Goal: Task Accomplishment & Management: Use online tool/utility

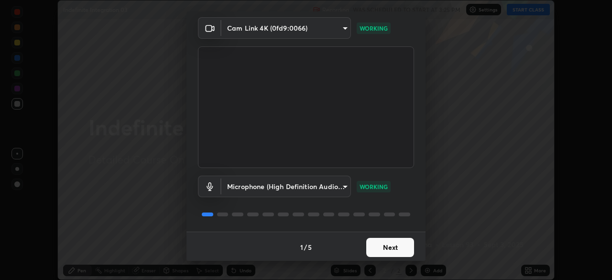
scroll to position [34, 0]
click at [400, 242] on button "Next" at bounding box center [390, 245] width 48 height 19
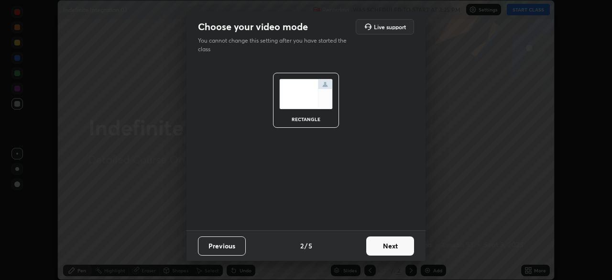
click at [401, 245] on button "Next" at bounding box center [390, 245] width 48 height 19
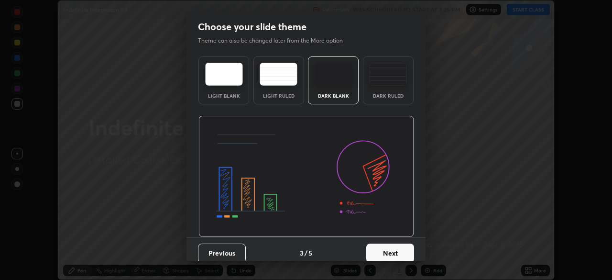
click at [402, 248] on button "Next" at bounding box center [390, 252] width 48 height 19
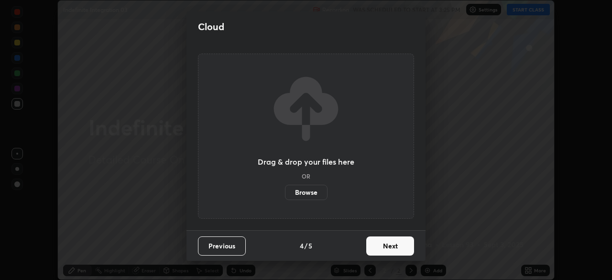
click at [403, 246] on button "Next" at bounding box center [390, 245] width 48 height 19
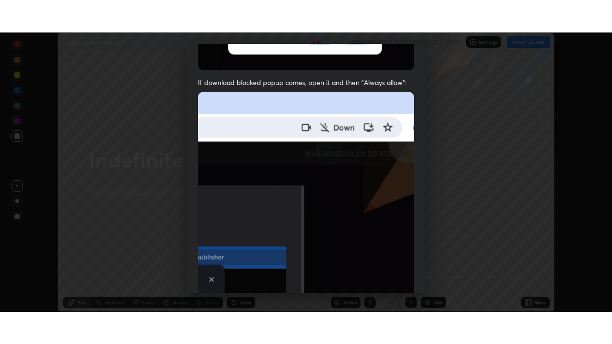
scroll to position [229, 0]
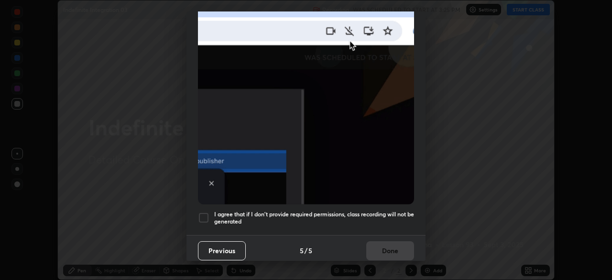
click at [208, 213] on div at bounding box center [203, 217] width 11 height 11
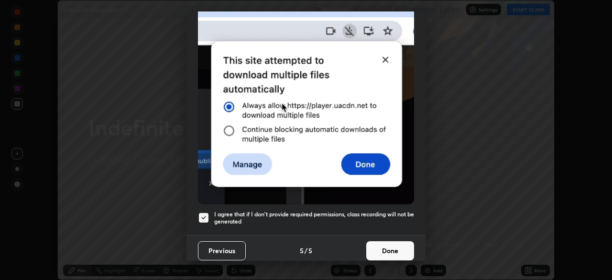
click at [388, 248] on button "Done" at bounding box center [390, 250] width 48 height 19
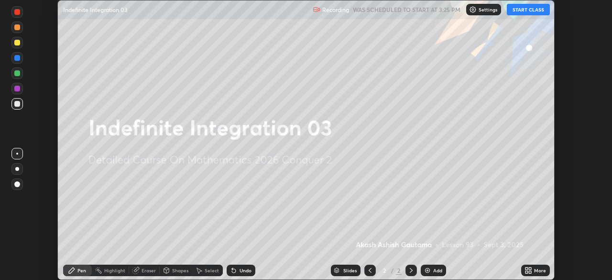
click at [523, 11] on button "START CLASS" at bounding box center [527, 9] width 43 height 11
click at [534, 266] on div "More" at bounding box center [535, 269] width 29 height 11
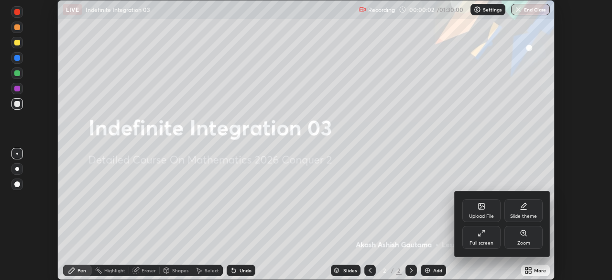
click at [491, 231] on div "Full screen" at bounding box center [481, 237] width 38 height 23
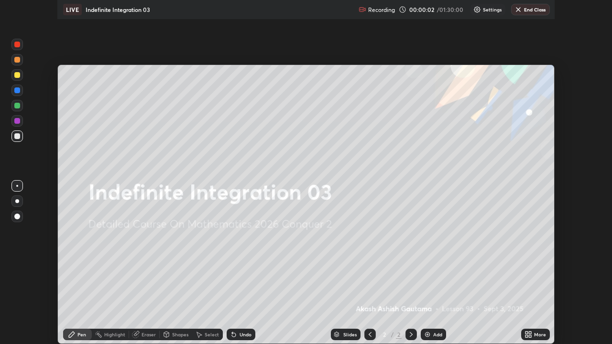
scroll to position [344, 612]
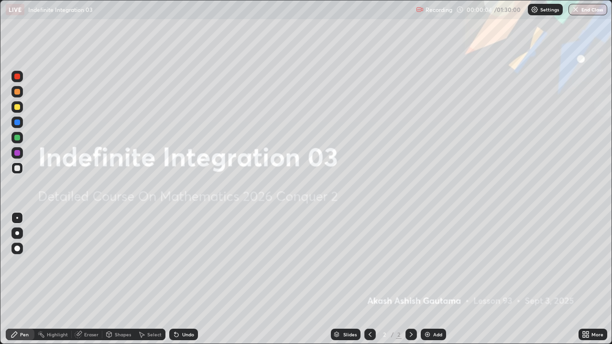
click at [433, 279] on div "Add" at bounding box center [437, 334] width 9 height 5
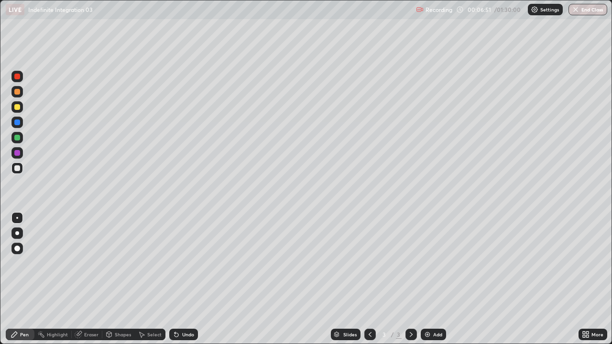
click at [17, 233] on div at bounding box center [17, 233] width 4 height 4
click at [179, 279] on div "Undo" at bounding box center [183, 334] width 29 height 11
click at [174, 279] on icon at bounding box center [176, 335] width 4 height 4
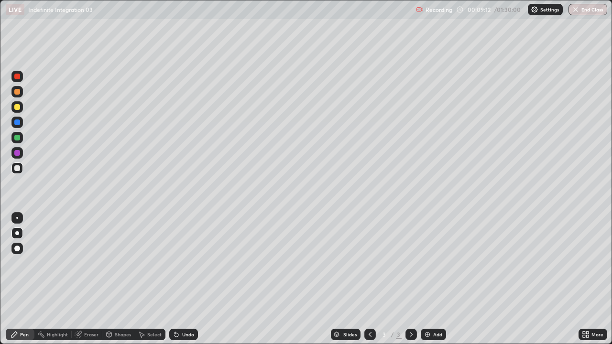
click at [174, 279] on icon at bounding box center [176, 335] width 4 height 4
click at [175, 279] on icon at bounding box center [176, 335] width 4 height 4
click at [183, 279] on div "Undo" at bounding box center [183, 334] width 29 height 11
click at [186, 279] on div "Undo" at bounding box center [188, 334] width 12 height 5
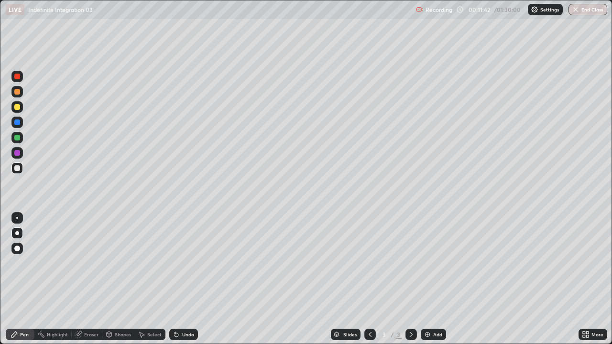
click at [184, 279] on div "Undo" at bounding box center [183, 334] width 29 height 11
click at [189, 279] on div "Undo" at bounding box center [183, 334] width 29 height 11
click at [188, 279] on div "Undo" at bounding box center [188, 334] width 12 height 5
click at [187, 279] on div "Undo" at bounding box center [188, 334] width 12 height 5
click at [186, 279] on div "Undo" at bounding box center [188, 334] width 12 height 5
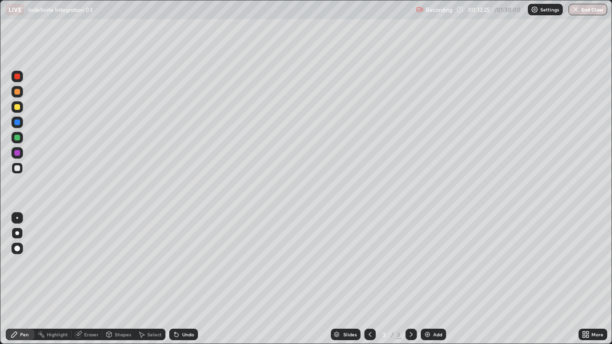
click at [187, 279] on div "Undo" at bounding box center [188, 334] width 12 height 5
click at [437, 279] on div "Add" at bounding box center [437, 334] width 9 height 5
click at [179, 279] on div "Undo" at bounding box center [183, 334] width 29 height 11
click at [182, 279] on div "Undo" at bounding box center [188, 334] width 12 height 5
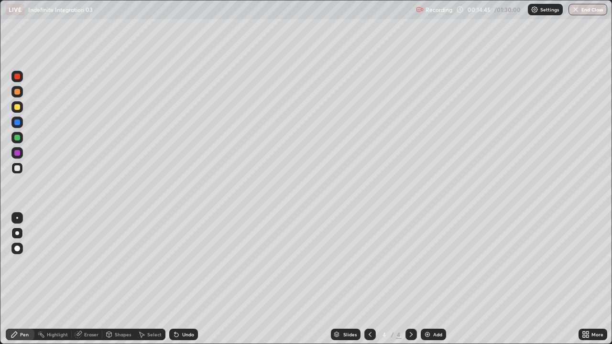
click at [153, 279] on div "Select" at bounding box center [154, 334] width 14 height 5
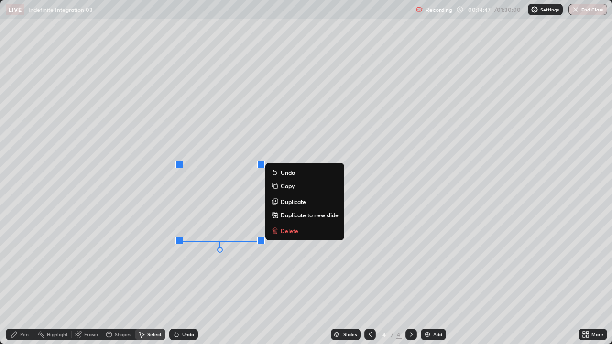
click at [279, 229] on button "Delete" at bounding box center [304, 230] width 71 height 11
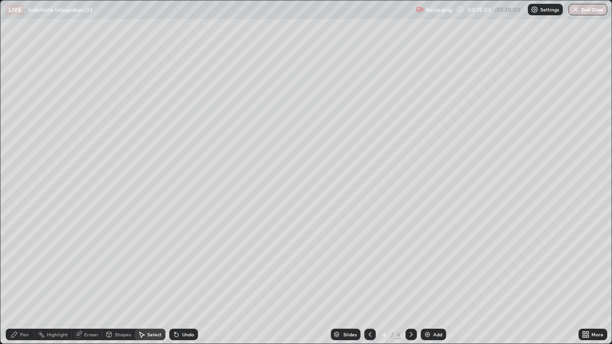
click at [20, 279] on div "Pen" at bounding box center [24, 334] width 9 height 5
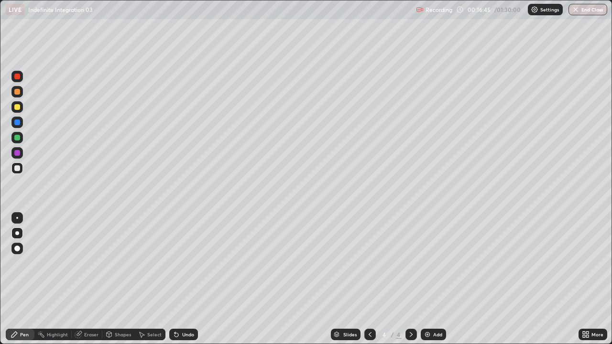
click at [189, 279] on div "Undo" at bounding box center [188, 334] width 12 height 5
click at [188, 279] on div "Undo" at bounding box center [188, 334] width 12 height 5
click at [90, 279] on div "Eraser" at bounding box center [91, 334] width 14 height 5
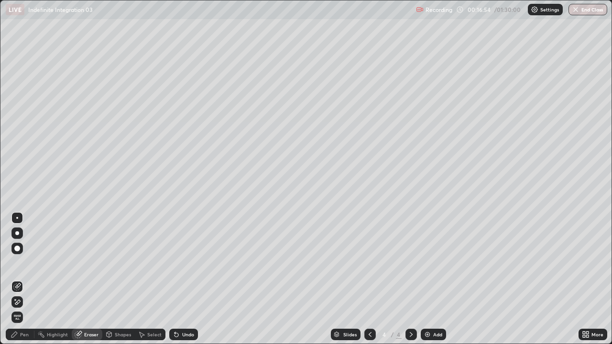
click at [24, 279] on div "Pen" at bounding box center [24, 334] width 9 height 5
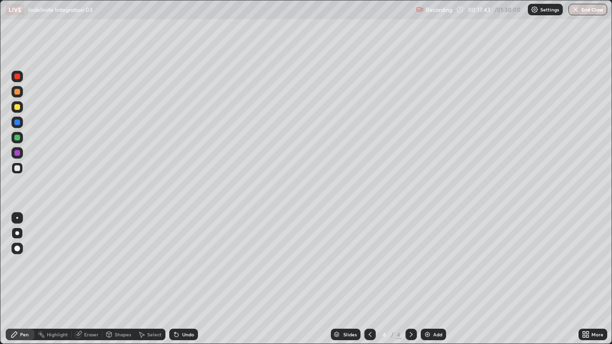
click at [183, 279] on div "Undo" at bounding box center [188, 334] width 12 height 5
click at [182, 279] on div "Undo" at bounding box center [188, 334] width 12 height 5
click at [184, 279] on div "Undo" at bounding box center [188, 334] width 12 height 5
click at [89, 279] on div "Eraser" at bounding box center [91, 334] width 14 height 5
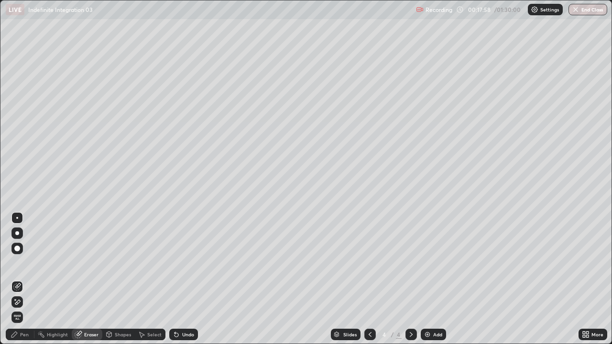
click at [28, 279] on div "Pen" at bounding box center [20, 334] width 29 height 11
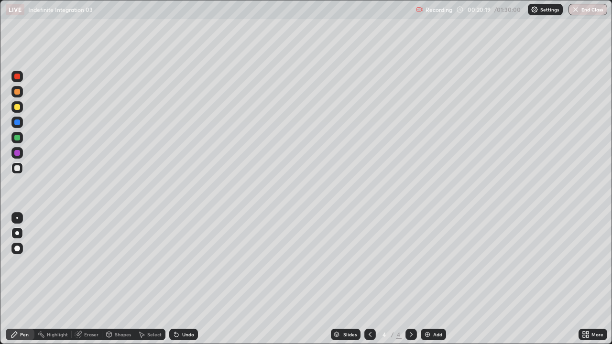
click at [437, 279] on div "Add" at bounding box center [437, 334] width 9 height 5
click at [93, 279] on div "Eraser" at bounding box center [91, 334] width 14 height 5
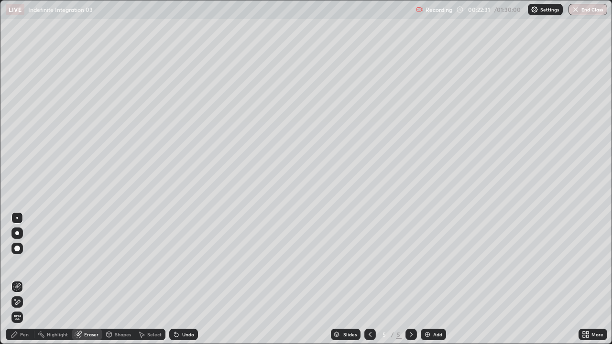
click at [25, 279] on div "Pen" at bounding box center [24, 334] width 9 height 5
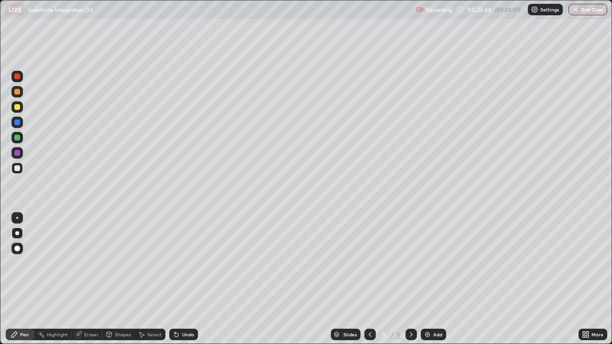
click at [182, 279] on div "Undo" at bounding box center [188, 334] width 12 height 5
click at [90, 279] on div "Eraser" at bounding box center [91, 334] width 14 height 5
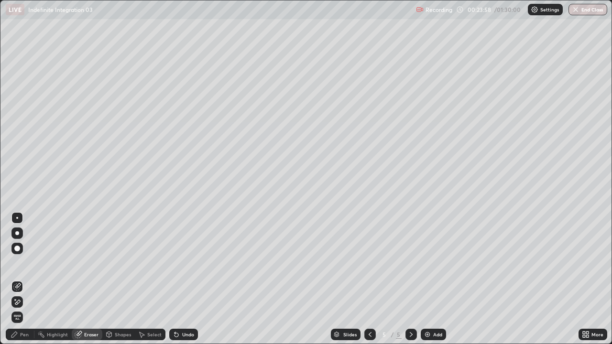
click at [25, 279] on div "Pen" at bounding box center [24, 334] width 9 height 5
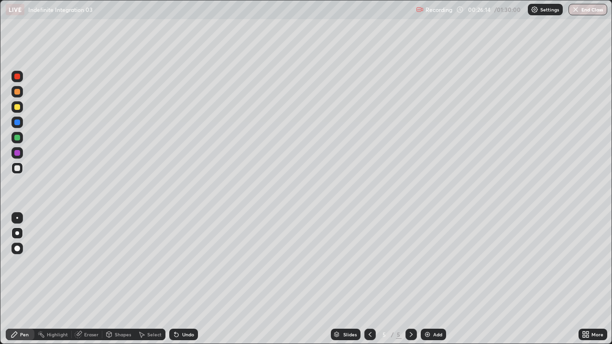
click at [148, 279] on div "Select" at bounding box center [154, 334] width 14 height 5
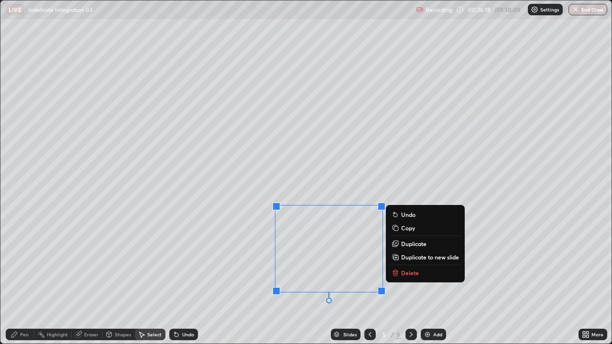
click at [408, 275] on p "Delete" at bounding box center [410, 273] width 18 height 8
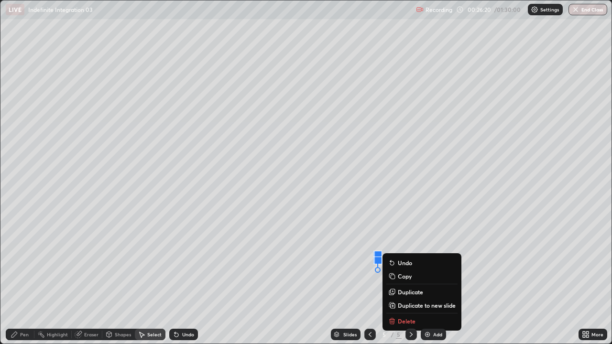
click at [407, 279] on p "Delete" at bounding box center [407, 321] width 18 height 8
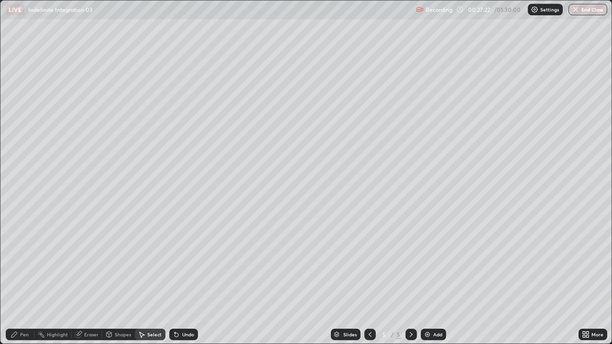
click at [438, 279] on div "Add" at bounding box center [437, 334] width 9 height 5
click at [22, 279] on div "Pen" at bounding box center [24, 334] width 9 height 5
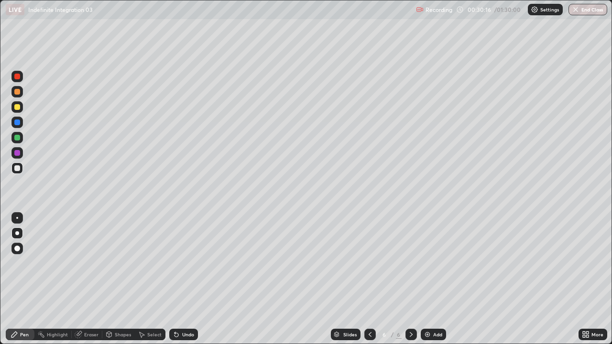
click at [86, 279] on div "Eraser" at bounding box center [91, 334] width 14 height 5
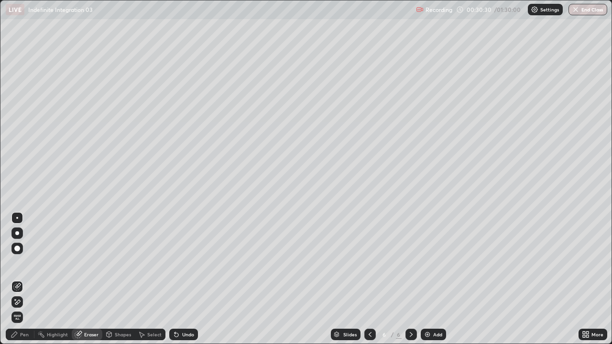
click at [24, 279] on div "Pen" at bounding box center [24, 334] width 9 height 5
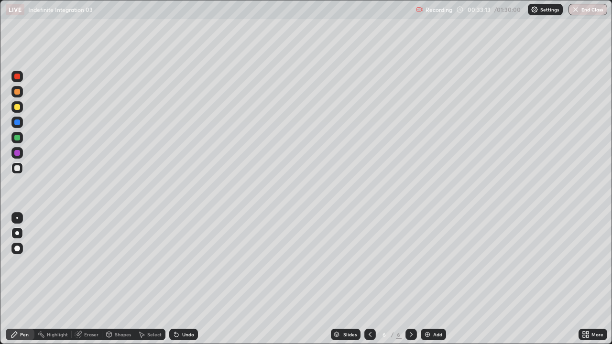
click at [86, 279] on div "Eraser" at bounding box center [91, 334] width 14 height 5
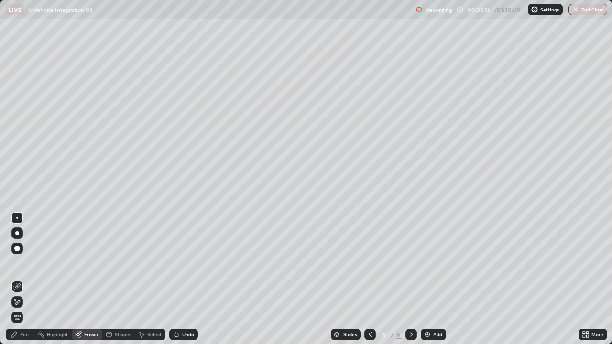
click at [26, 279] on div "Pen" at bounding box center [24, 334] width 9 height 5
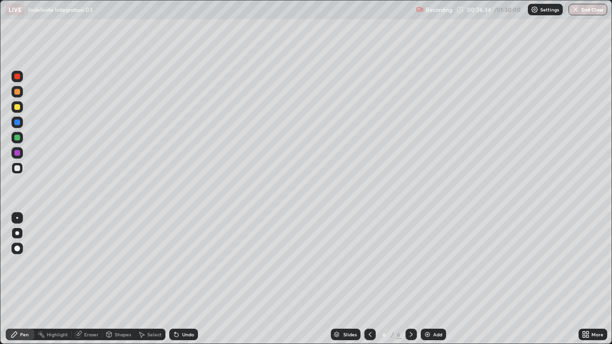
click at [433, 279] on div "Add" at bounding box center [437, 334] width 9 height 5
click at [17, 108] on div at bounding box center [17, 107] width 6 height 6
click at [154, 279] on div "Select" at bounding box center [154, 334] width 14 height 5
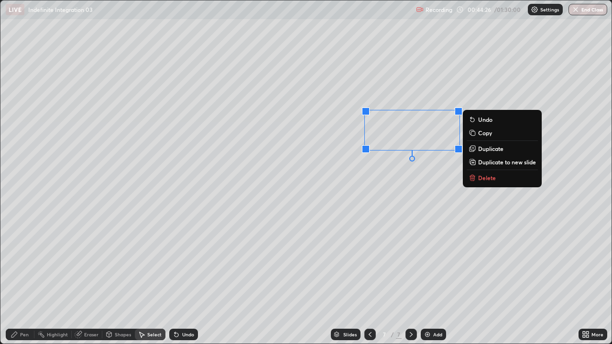
click at [481, 134] on p "Copy" at bounding box center [485, 133] width 14 height 8
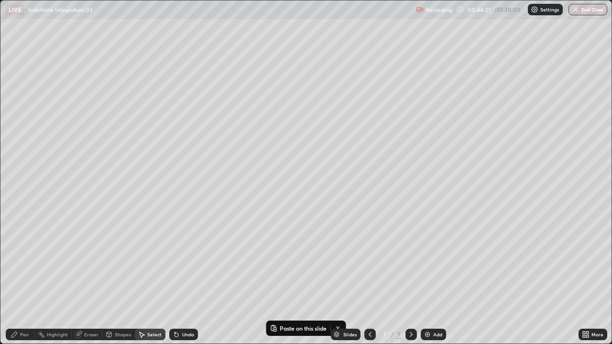
click at [435, 279] on div "Add" at bounding box center [437, 334] width 9 height 5
click at [91, 63] on p "Paste here" at bounding box center [101, 64] width 28 height 8
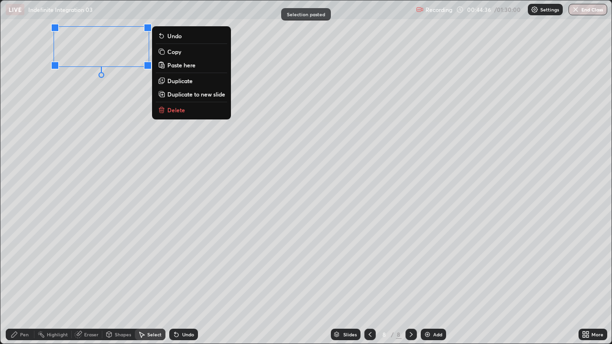
click at [87, 114] on div "0 ° Undo Copy Paste here Duplicate Duplicate to new slide Delete" at bounding box center [305, 171] width 611 height 343
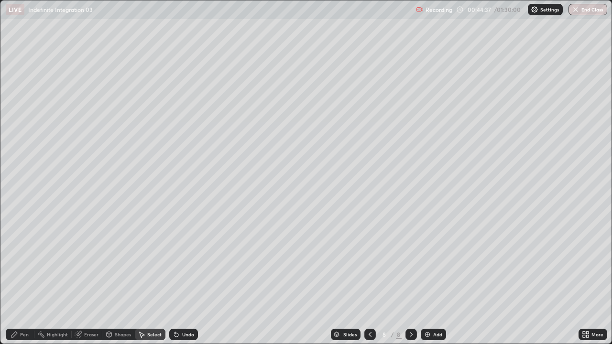
click at [25, 279] on div "Pen" at bounding box center [24, 334] width 9 height 5
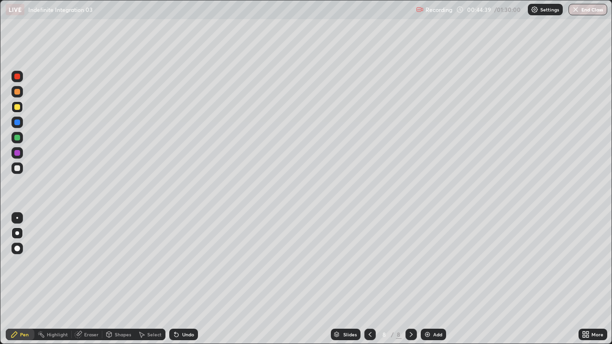
click at [18, 171] on div at bounding box center [17, 168] width 6 height 6
click at [369, 279] on icon at bounding box center [370, 335] width 8 height 8
click at [146, 279] on div "Select" at bounding box center [150, 334] width 31 height 11
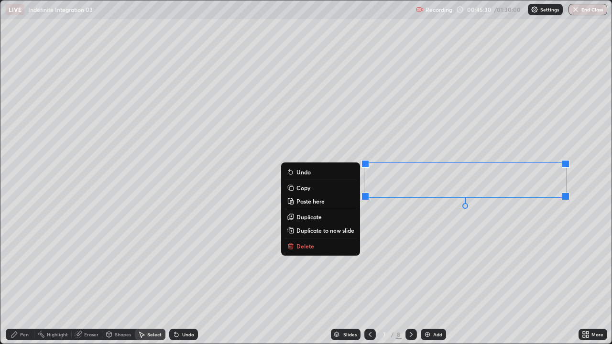
click at [304, 189] on p "Copy" at bounding box center [303, 188] width 14 height 8
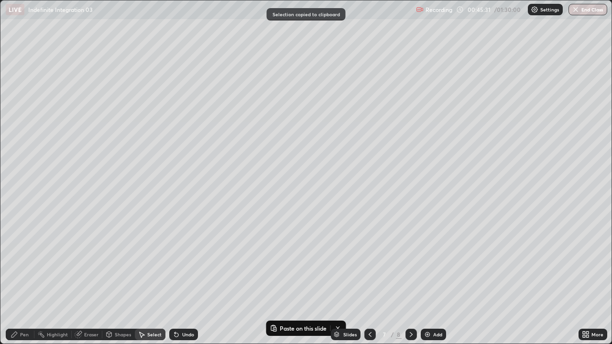
click at [410, 279] on icon at bounding box center [411, 335] width 8 height 8
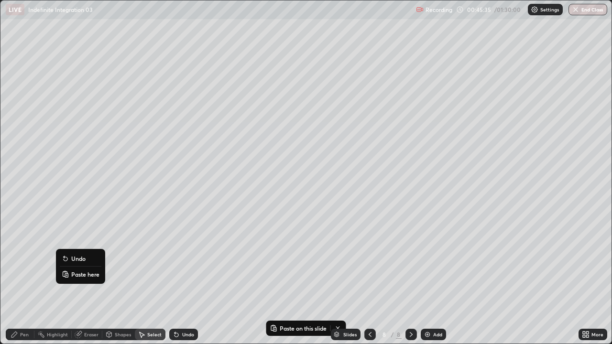
click at [80, 272] on p "Paste here" at bounding box center [85, 274] width 28 height 8
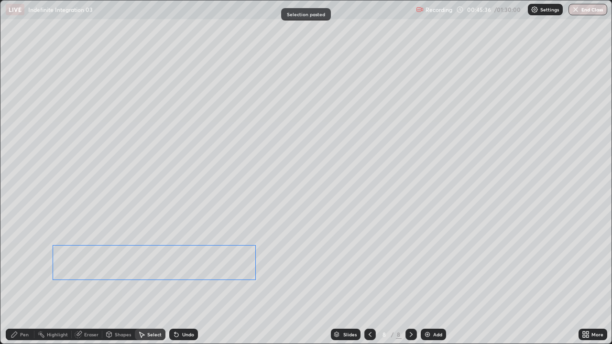
click at [82, 262] on div "0 ° Undo Copy Paste here Duplicate Duplicate to new slide Delete" at bounding box center [305, 171] width 611 height 343
click at [228, 200] on div "0 ° Undo Copy Paste here Duplicate Duplicate to new slide Delete" at bounding box center [305, 171] width 611 height 343
click at [369, 279] on icon at bounding box center [370, 335] width 8 height 8
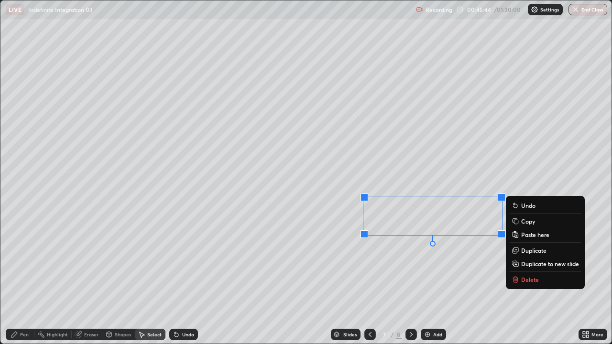
click at [522, 220] on p "Copy" at bounding box center [528, 221] width 14 height 8
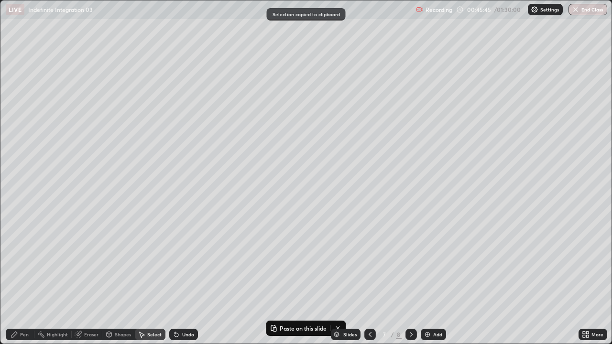
click at [410, 279] on icon at bounding box center [411, 335] width 8 height 8
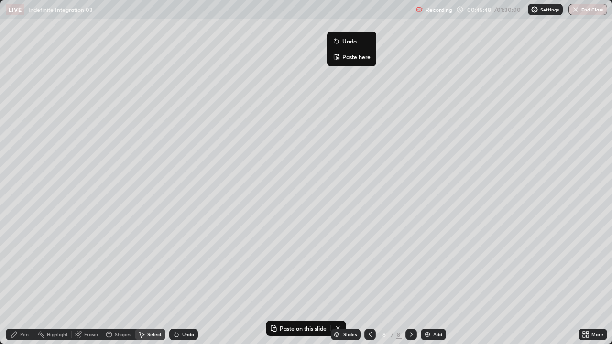
click at [345, 57] on p "Paste here" at bounding box center [356, 57] width 28 height 8
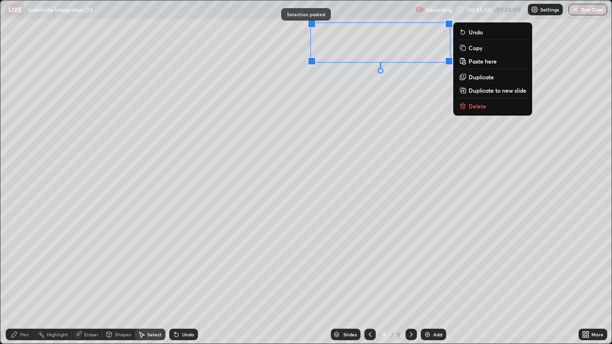
click at [380, 183] on div "0 ° Undo Copy Paste here Duplicate Duplicate to new slide Delete" at bounding box center [305, 171] width 611 height 343
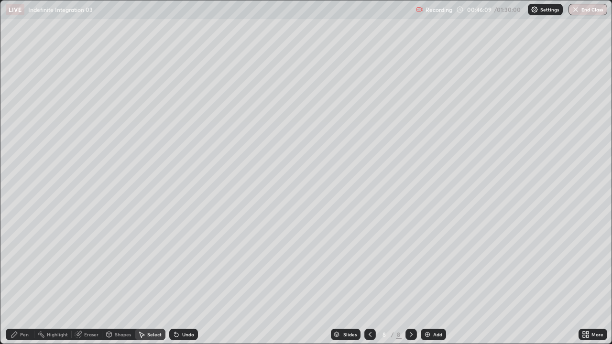
click at [22, 279] on div "Pen" at bounding box center [24, 334] width 9 height 5
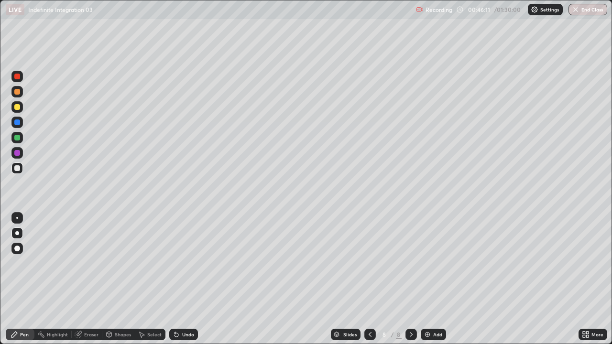
click at [19, 108] on div at bounding box center [17, 107] width 6 height 6
click at [18, 169] on div at bounding box center [17, 168] width 6 height 6
click at [369, 279] on icon at bounding box center [369, 334] width 3 height 5
click at [149, 279] on div "Select" at bounding box center [154, 334] width 14 height 5
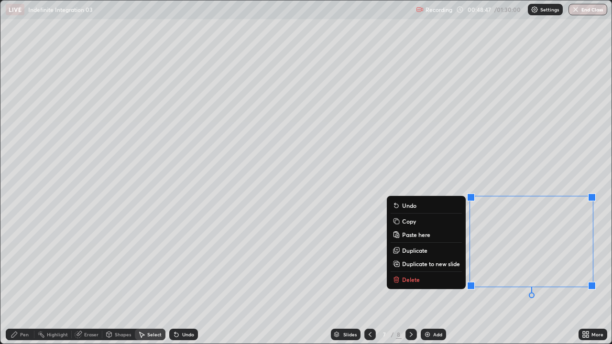
click at [406, 220] on p "Copy" at bounding box center [409, 221] width 14 height 8
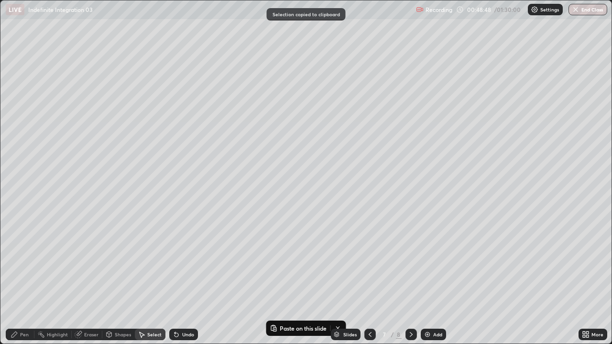
click at [414, 279] on div at bounding box center [410, 334] width 11 height 11
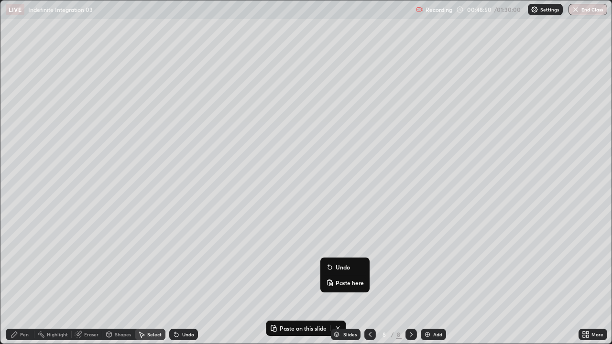
click at [337, 279] on p "Paste here" at bounding box center [349, 283] width 28 height 8
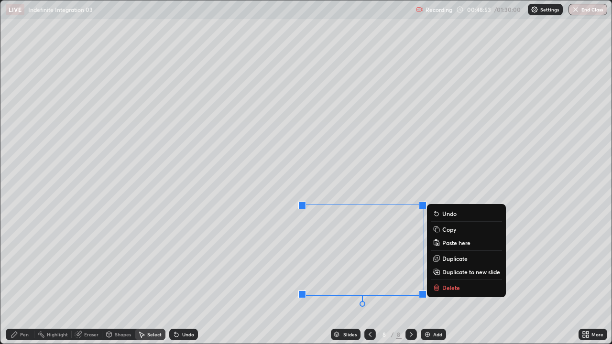
click at [255, 192] on div "0 ° Undo Copy Paste here Duplicate Duplicate to new slide Delete" at bounding box center [305, 171] width 611 height 343
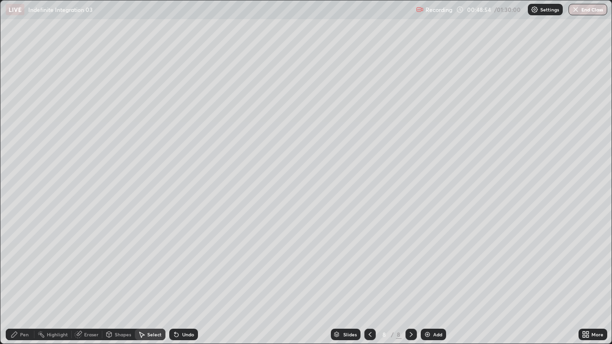
click at [93, 279] on div "Eraser" at bounding box center [91, 334] width 14 height 5
click at [19, 279] on icon at bounding box center [17, 302] width 5 height 5
click at [183, 279] on div "Undo" at bounding box center [188, 334] width 12 height 5
click at [22, 279] on div "Pen" at bounding box center [24, 334] width 9 height 5
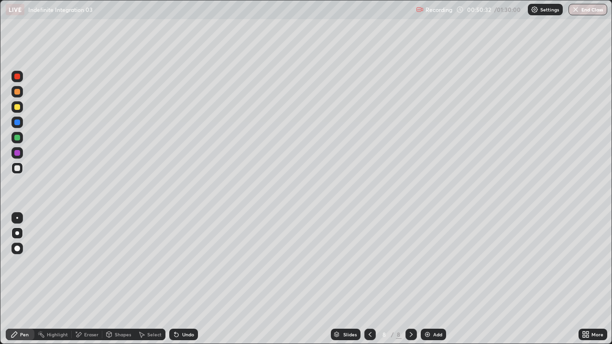
click at [150, 279] on div "Select" at bounding box center [154, 334] width 14 height 5
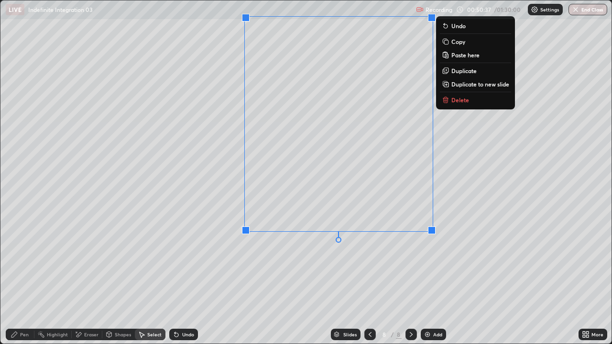
click at [290, 279] on div "0 ° Undo Copy Paste here Duplicate Duplicate to new slide Delete" at bounding box center [305, 171] width 611 height 343
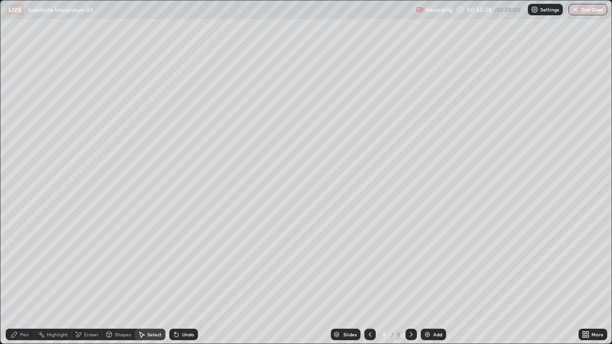
click at [24, 279] on div "Pen" at bounding box center [24, 334] width 9 height 5
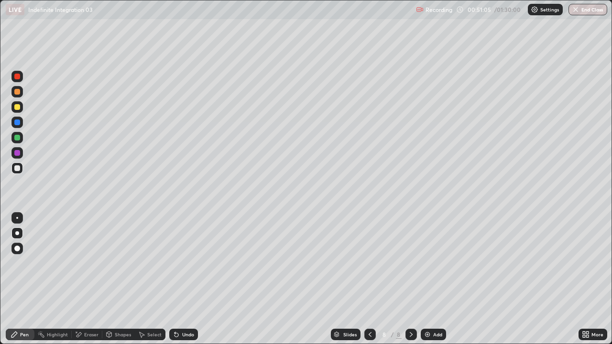
click at [188, 279] on div "Undo" at bounding box center [188, 334] width 12 height 5
click at [441, 279] on div "Add" at bounding box center [432, 334] width 25 height 11
click at [175, 279] on icon at bounding box center [176, 335] width 4 height 4
click at [177, 279] on icon at bounding box center [176, 335] width 8 height 8
click at [179, 279] on div "Undo" at bounding box center [183, 334] width 29 height 11
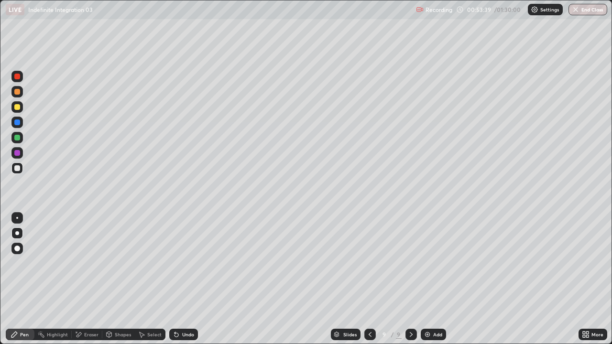
click at [174, 279] on icon at bounding box center [174, 332] width 1 height 1
click at [176, 279] on icon at bounding box center [176, 335] width 8 height 8
click at [176, 279] on icon at bounding box center [176, 335] width 4 height 4
click at [177, 279] on icon at bounding box center [176, 335] width 8 height 8
click at [178, 279] on icon at bounding box center [176, 335] width 8 height 8
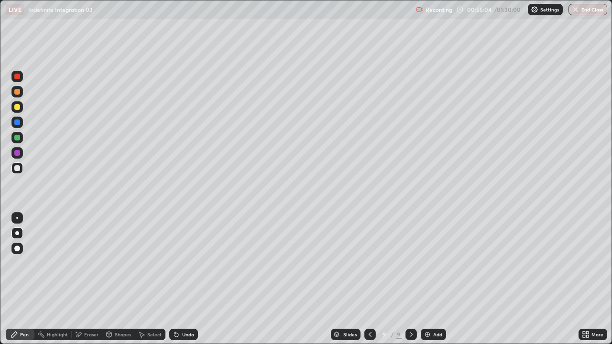
click at [174, 279] on icon at bounding box center [174, 332] width 1 height 1
click at [175, 279] on icon at bounding box center [176, 335] width 4 height 4
click at [179, 279] on div "Undo" at bounding box center [183, 334] width 29 height 11
click at [87, 279] on div "Eraser" at bounding box center [91, 334] width 14 height 5
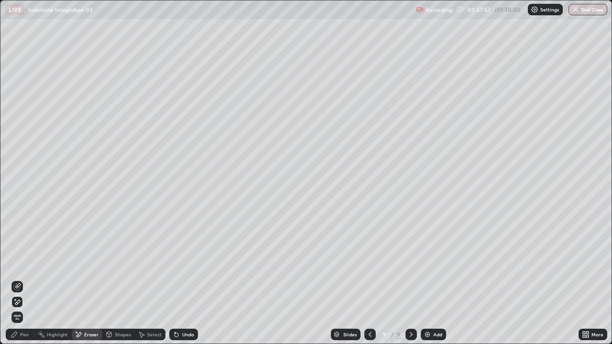
click at [21, 279] on div "Pen" at bounding box center [24, 334] width 9 height 5
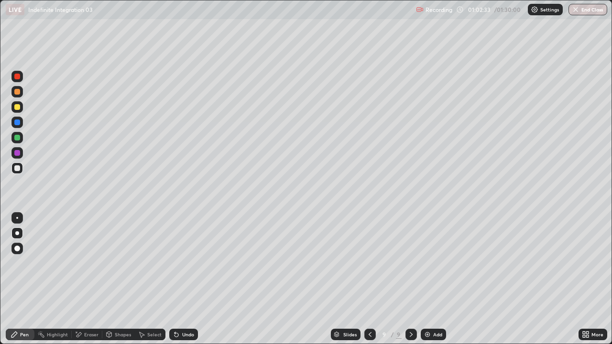
click at [91, 279] on div "Eraser" at bounding box center [91, 334] width 14 height 5
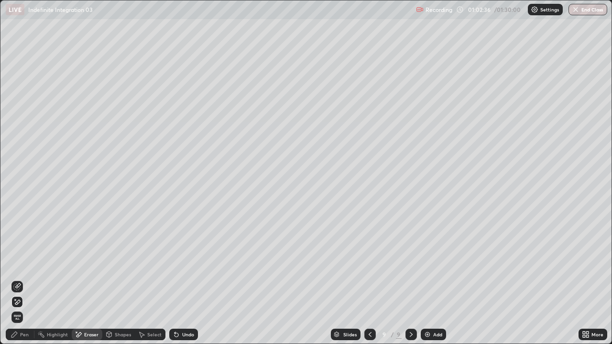
click at [23, 279] on div "Pen" at bounding box center [24, 334] width 9 height 5
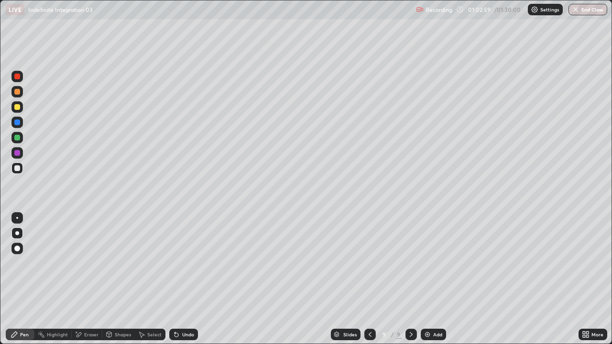
click at [86, 279] on div "Eraser" at bounding box center [91, 334] width 14 height 5
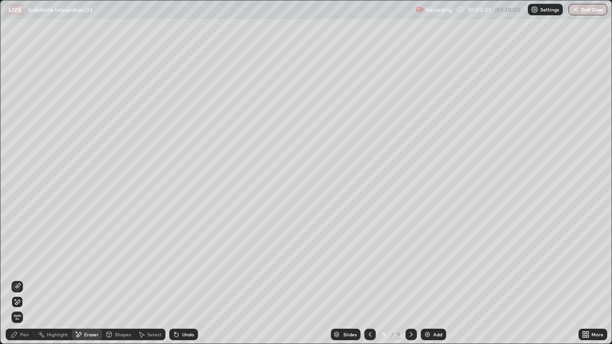
click at [21, 279] on div "Pen" at bounding box center [24, 334] width 9 height 5
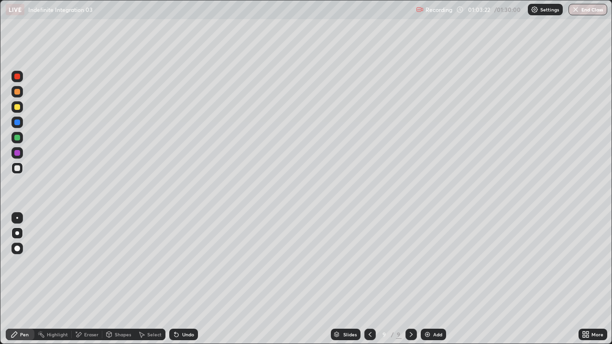
click at [17, 106] on div at bounding box center [17, 107] width 6 height 6
click at [149, 279] on div "Select" at bounding box center [154, 334] width 14 height 5
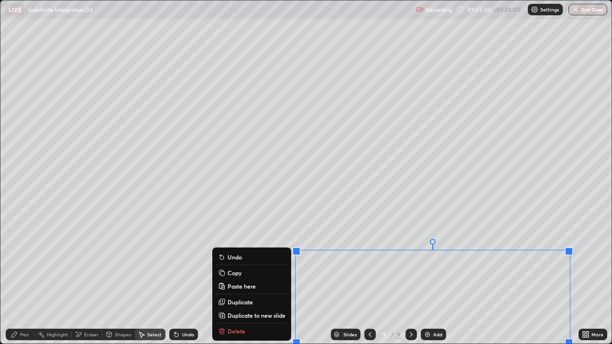
click at [235, 273] on p "Copy" at bounding box center [234, 273] width 14 height 8
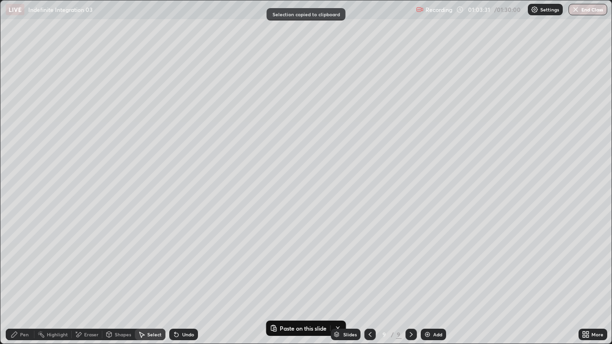
click at [433, 279] on div "Add" at bounding box center [437, 334] width 9 height 5
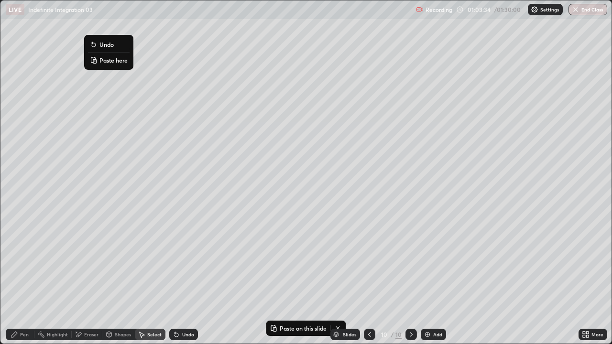
click at [107, 62] on p "Paste here" at bounding box center [113, 60] width 28 height 8
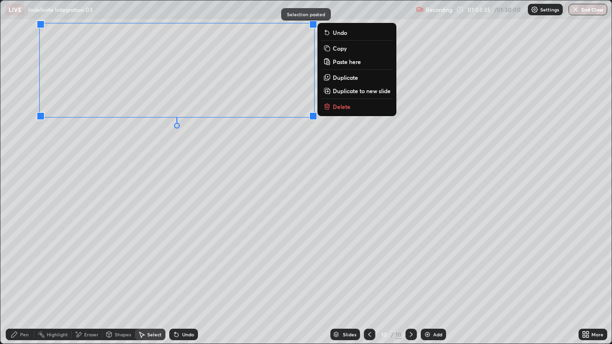
click at [90, 178] on div "0 ° Undo Copy Paste here Duplicate Duplicate to new slide Delete" at bounding box center [305, 171] width 611 height 343
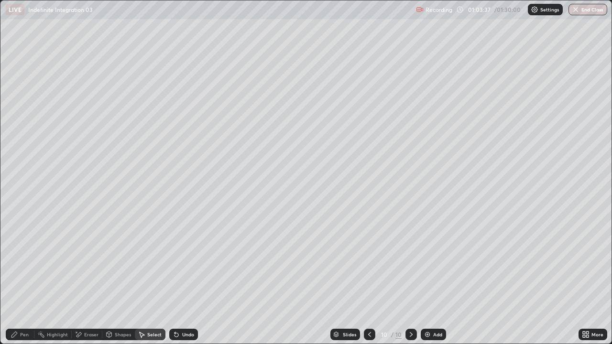
click at [89, 279] on div "Eraser" at bounding box center [91, 334] width 14 height 5
click at [24, 279] on div "Pen" at bounding box center [24, 334] width 9 height 5
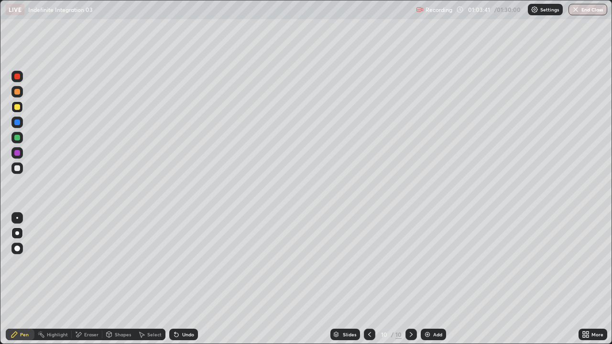
click at [18, 167] on div at bounding box center [17, 168] width 6 height 6
click at [146, 279] on div "Select" at bounding box center [150, 334] width 31 height 11
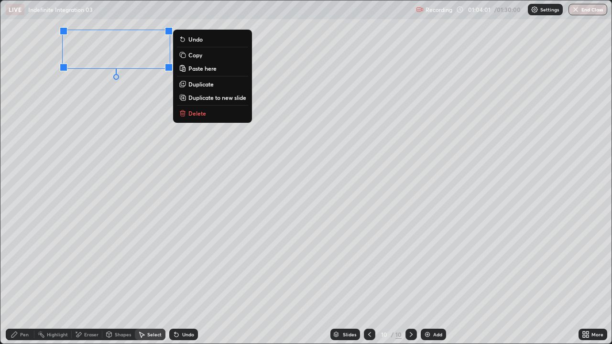
click at [195, 85] on p "Duplicate" at bounding box center [200, 84] width 25 height 8
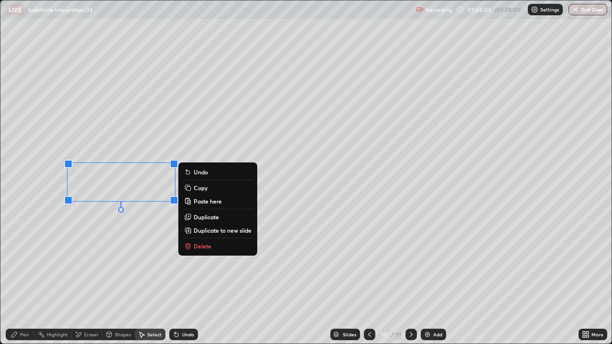
click at [112, 229] on div "0 ° Undo Copy Paste here Duplicate Duplicate to new slide Delete" at bounding box center [305, 171] width 611 height 343
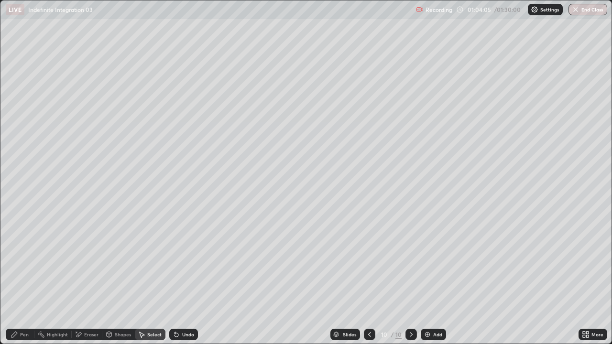
click at [26, 279] on div "Pen" at bounding box center [24, 334] width 9 height 5
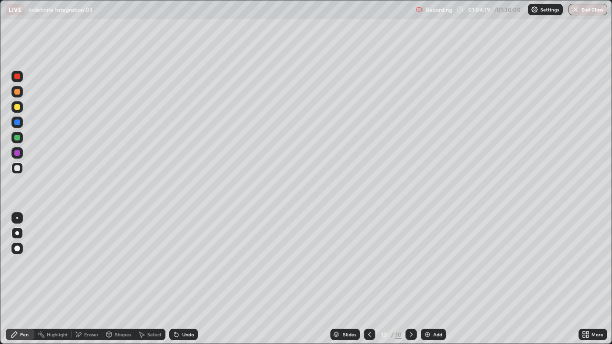
click at [141, 279] on icon at bounding box center [142, 335] width 5 height 6
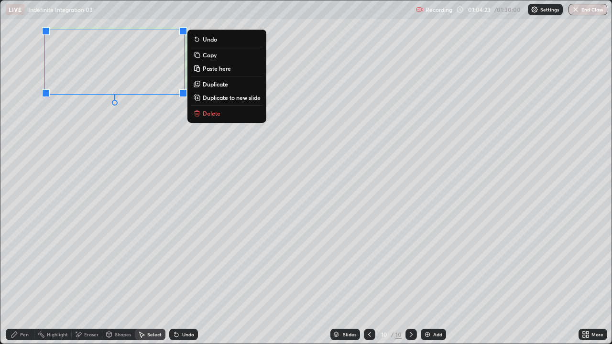
click at [214, 85] on p "Duplicate" at bounding box center [215, 84] width 25 height 8
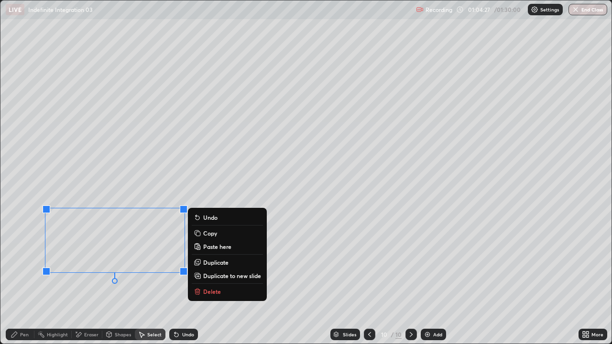
click at [91, 279] on div "Eraser" at bounding box center [91, 334] width 14 height 5
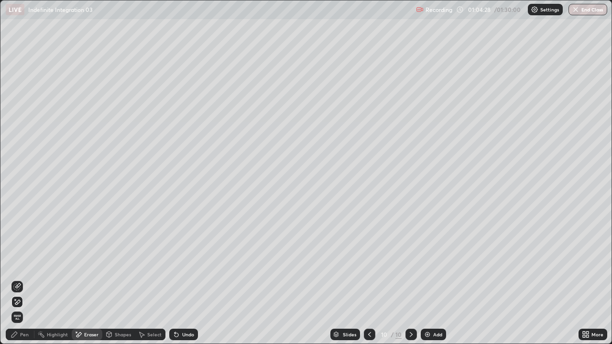
click at [25, 279] on div "Pen" at bounding box center [24, 334] width 9 height 5
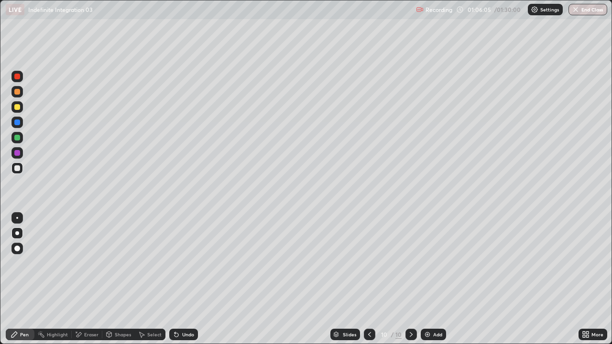
click at [182, 279] on div "Undo" at bounding box center [188, 334] width 12 height 5
click at [434, 279] on div "Add" at bounding box center [437, 334] width 9 height 5
click at [182, 279] on div "Undo" at bounding box center [188, 334] width 12 height 5
click at [182, 279] on div "Undo" at bounding box center [183, 334] width 29 height 11
click at [88, 279] on div "Eraser" at bounding box center [91, 334] width 14 height 5
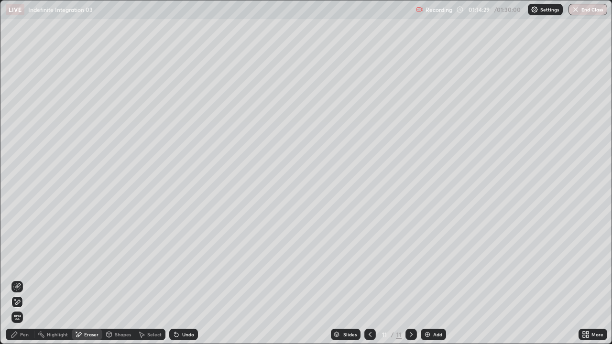
click at [27, 279] on div "Pen" at bounding box center [24, 334] width 9 height 5
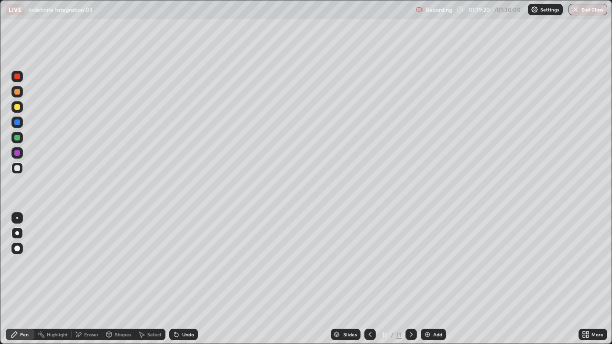
click at [584, 10] on button "End Class" at bounding box center [587, 9] width 39 height 11
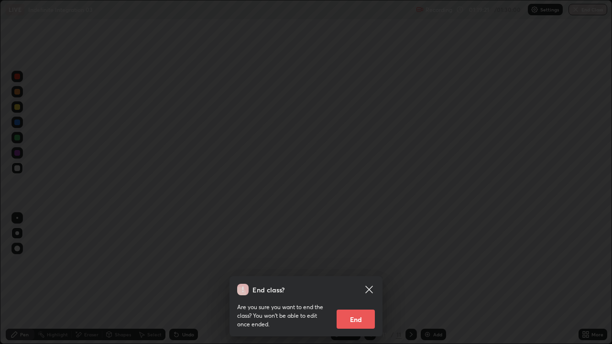
click at [361, 279] on button "End" at bounding box center [355, 319] width 38 height 19
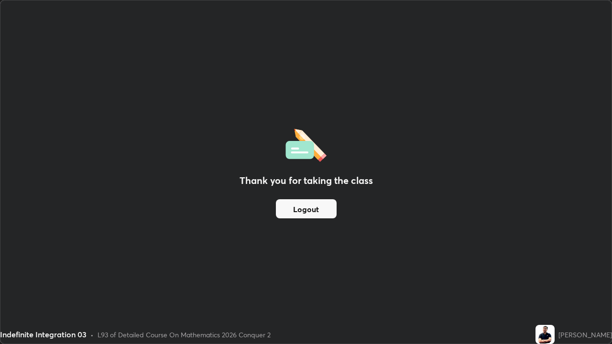
click at [301, 208] on button "Logout" at bounding box center [306, 208] width 61 height 19
click at [301, 209] on button "Logout" at bounding box center [306, 208] width 61 height 19
